Goal: Task Accomplishment & Management: Manage account settings

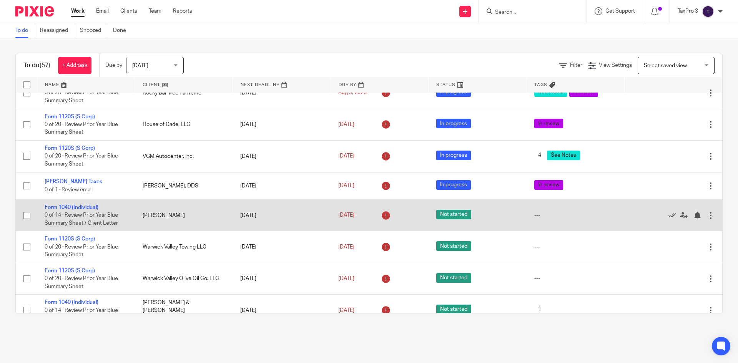
scroll to position [1038, 0]
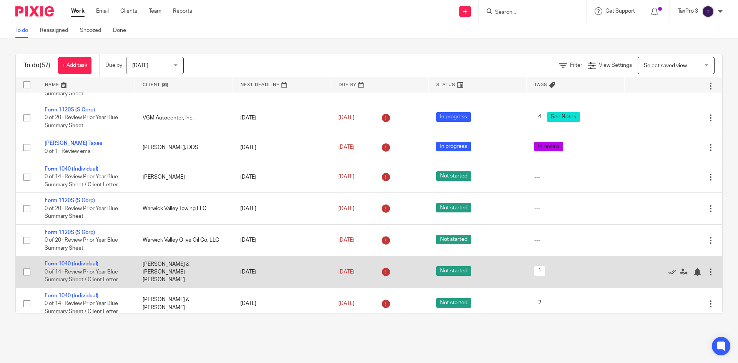
click at [87, 267] on link "Form 1040 (Individual)" at bounding box center [72, 263] width 54 height 5
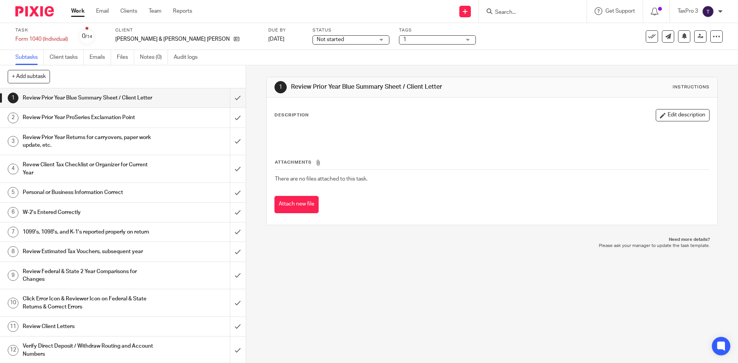
click at [317, 42] on span "Not started" at bounding box center [346, 40] width 58 height 8
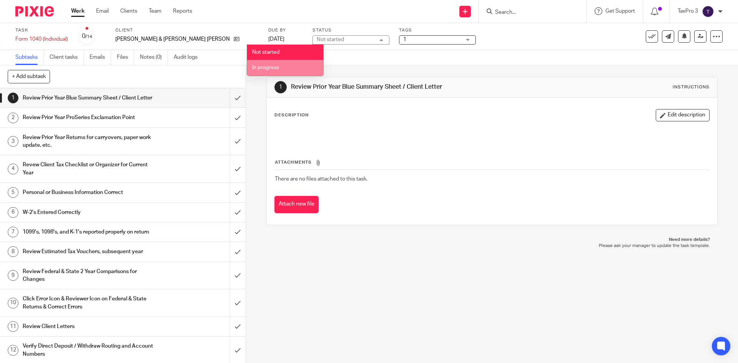
click at [284, 68] on li "In progress" at bounding box center [285, 68] width 76 height 16
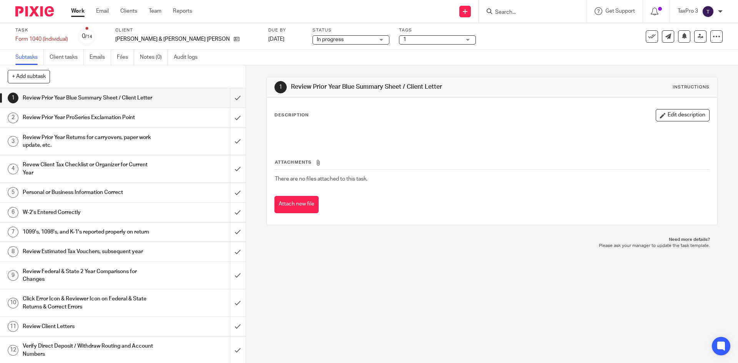
click at [403, 39] on span "1" at bounding box center [432, 40] width 58 height 8
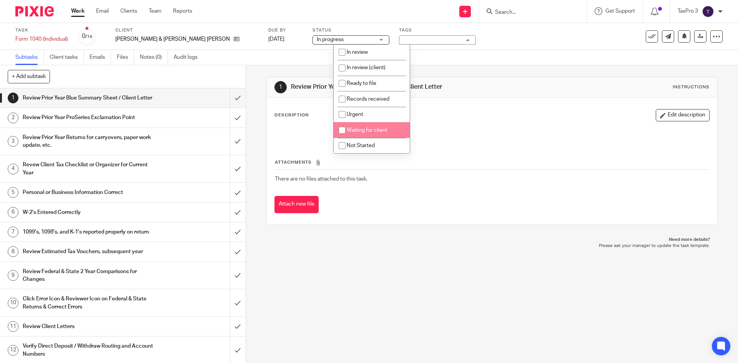
click at [370, 130] on span "Waiting for client" at bounding box center [367, 130] width 41 height 5
checkbox input "true"
click at [500, 134] on p at bounding box center [492, 134] width 434 height 8
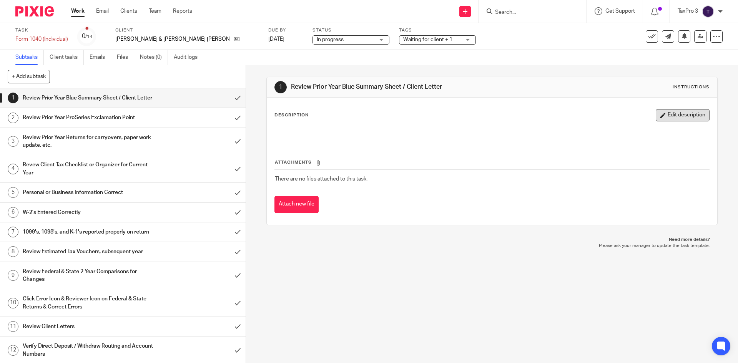
click at [672, 115] on button "Edit description" at bounding box center [683, 115] width 54 height 12
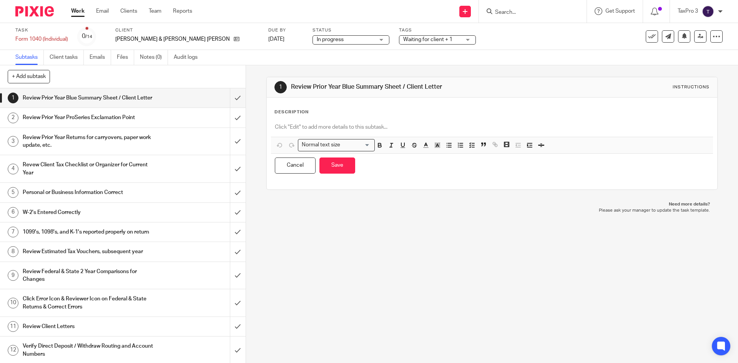
click at [326, 113] on div "Description" at bounding box center [492, 112] width 435 height 6
click at [325, 127] on p at bounding box center [492, 127] width 434 height 8
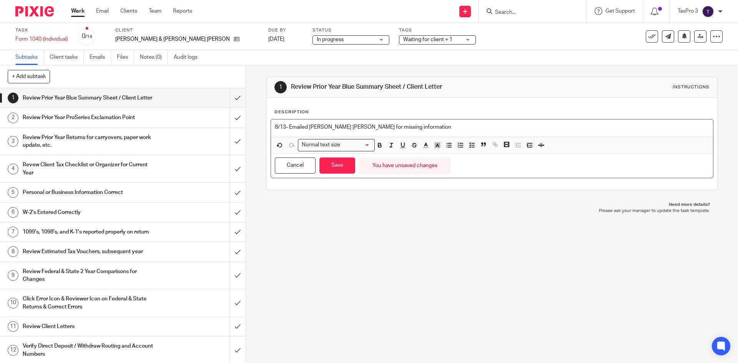
click at [288, 128] on p "8/13- Emailed Ann Marie for missing information" at bounding box center [492, 127] width 434 height 8
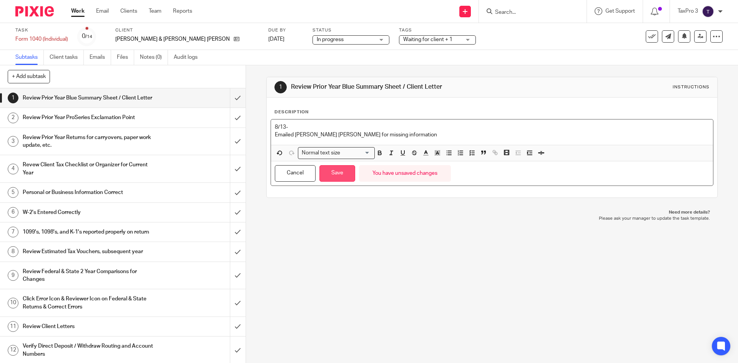
click at [328, 174] on button "Save" at bounding box center [338, 173] width 36 height 17
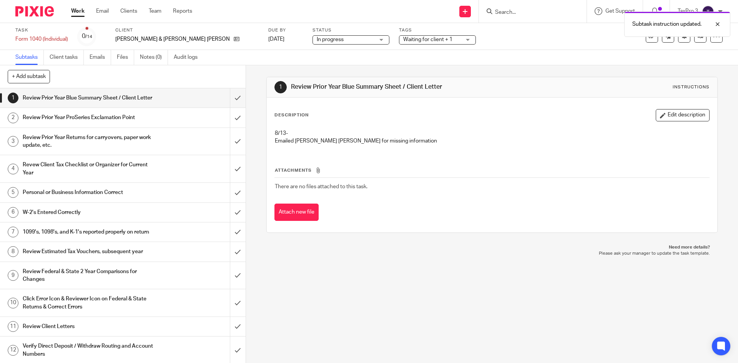
click at [36, 13] on img at bounding box center [34, 11] width 38 height 10
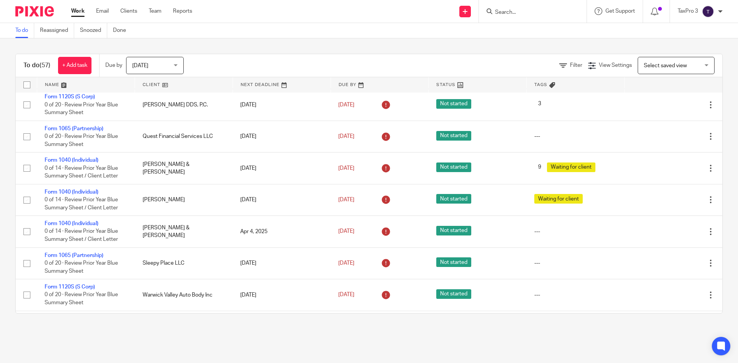
scroll to position [1231, 0]
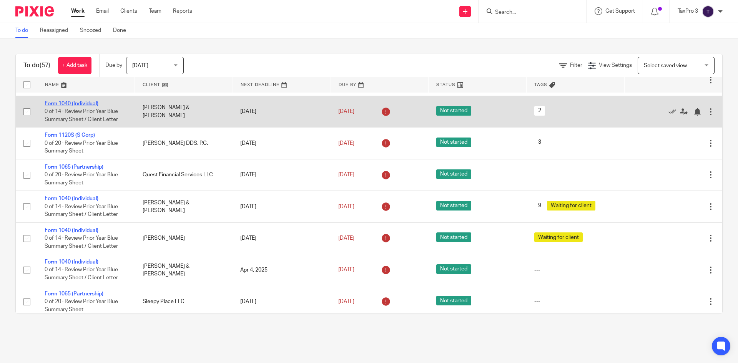
click at [84, 107] on link "Form 1040 (Individual)" at bounding box center [72, 103] width 54 height 5
